Goal: Communication & Community: Share content

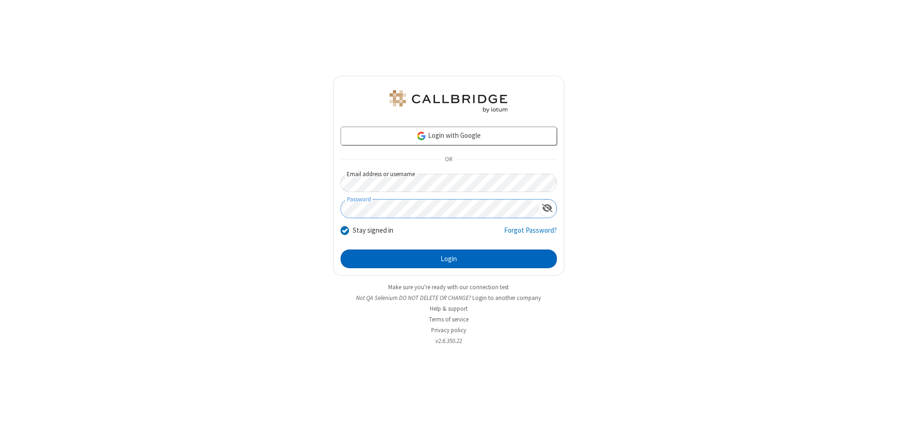
click at [448, 259] on button "Login" at bounding box center [448, 258] width 216 height 19
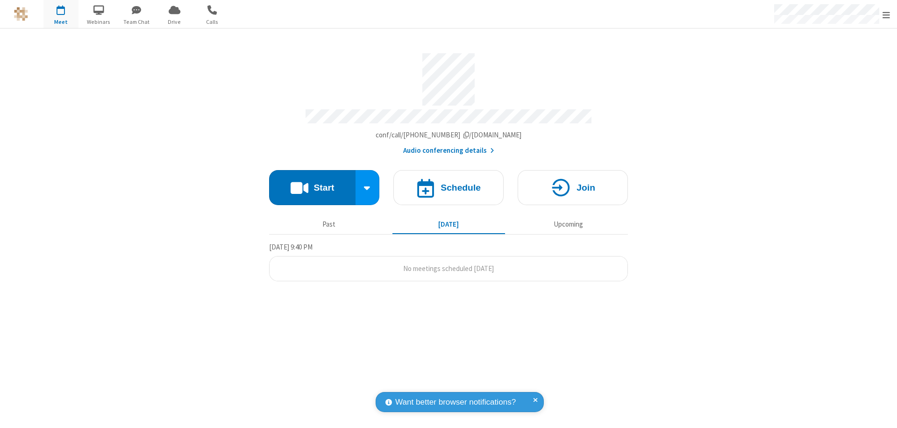
click at [312, 183] on button "Start" at bounding box center [312, 187] width 86 height 35
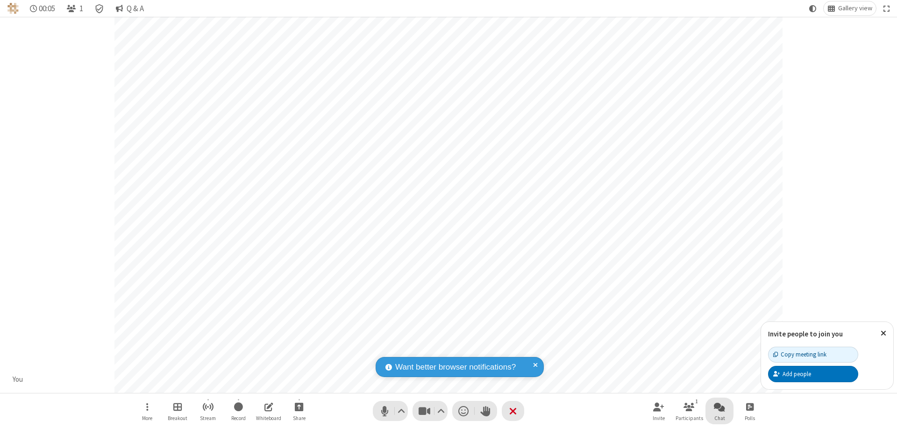
click at [719, 406] on span "Open chat" at bounding box center [719, 407] width 11 height 12
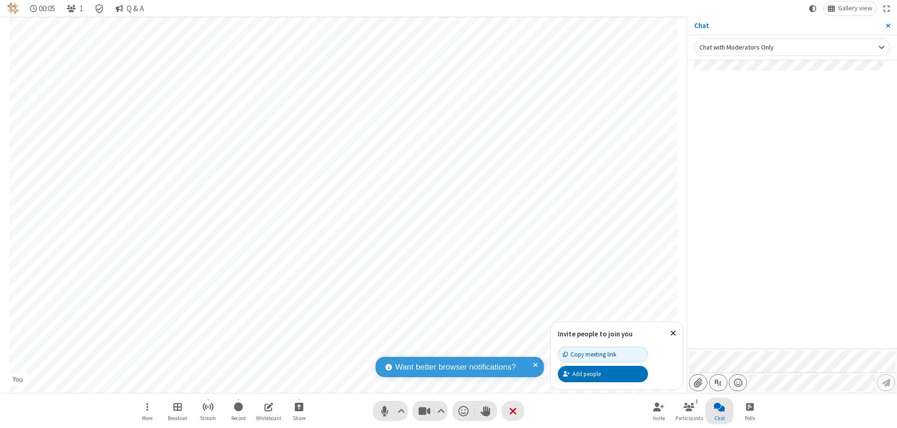
type input "C:\fakepath\doc_test.docx"
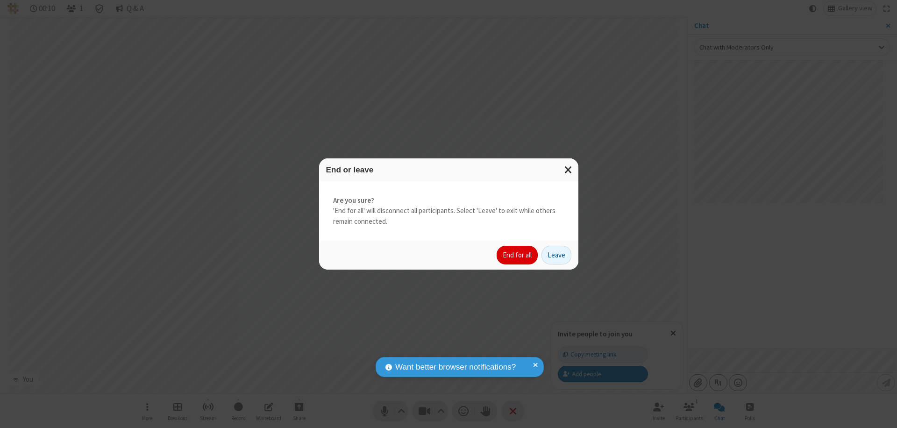
click at [517, 255] on button "End for all" at bounding box center [516, 255] width 41 height 19
